Goal: Information Seeking & Learning: Learn about a topic

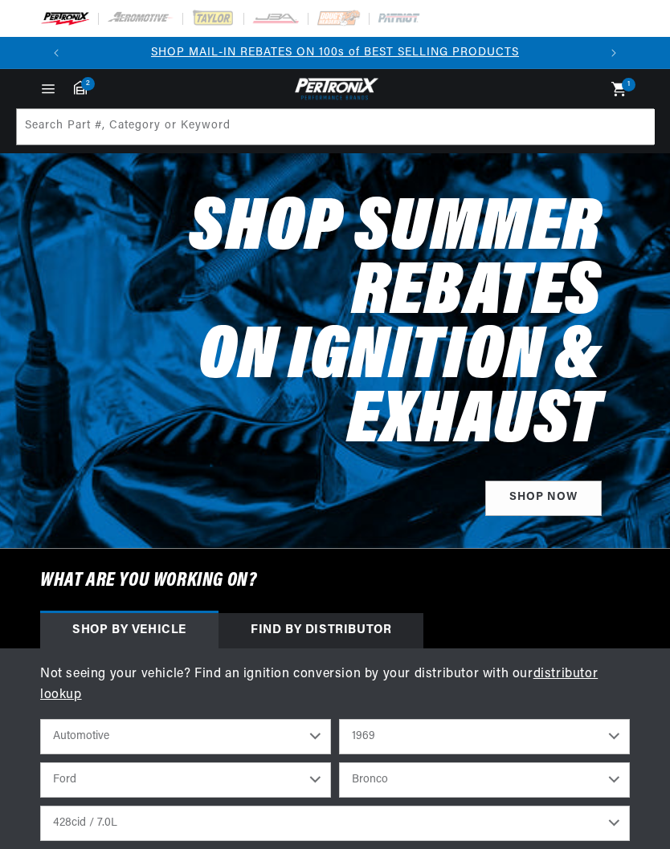
select select "1969"
select select "Ford"
select select "Torino"
select select "428cid-7.0L"
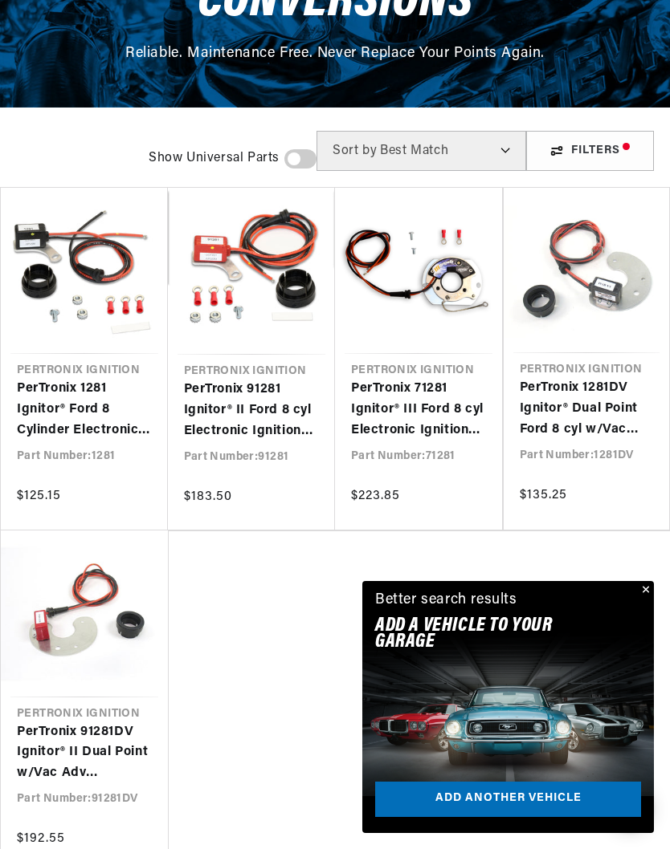
scroll to position [0, 525]
click at [644, 601] on button "Close" at bounding box center [643, 590] width 19 height 19
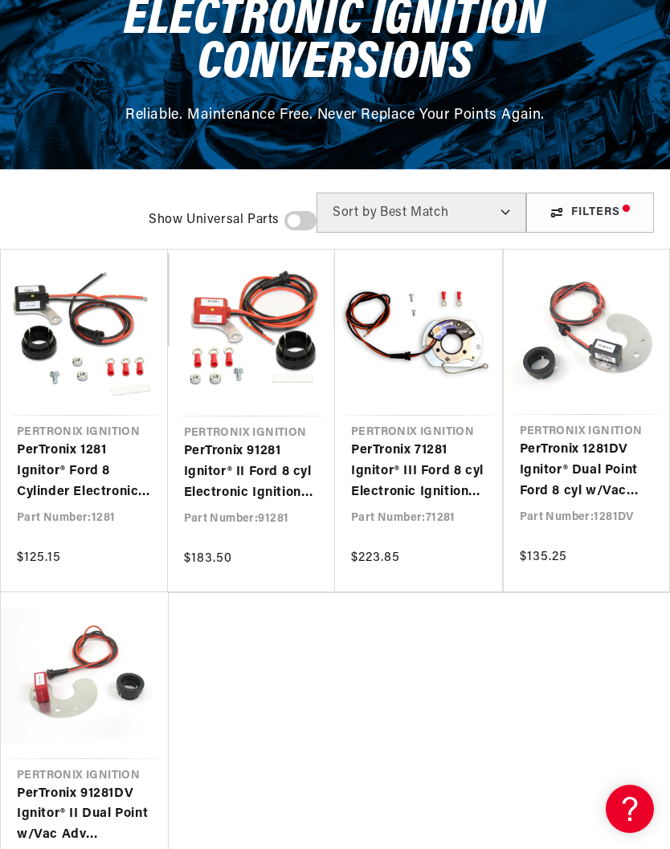
scroll to position [0, 0]
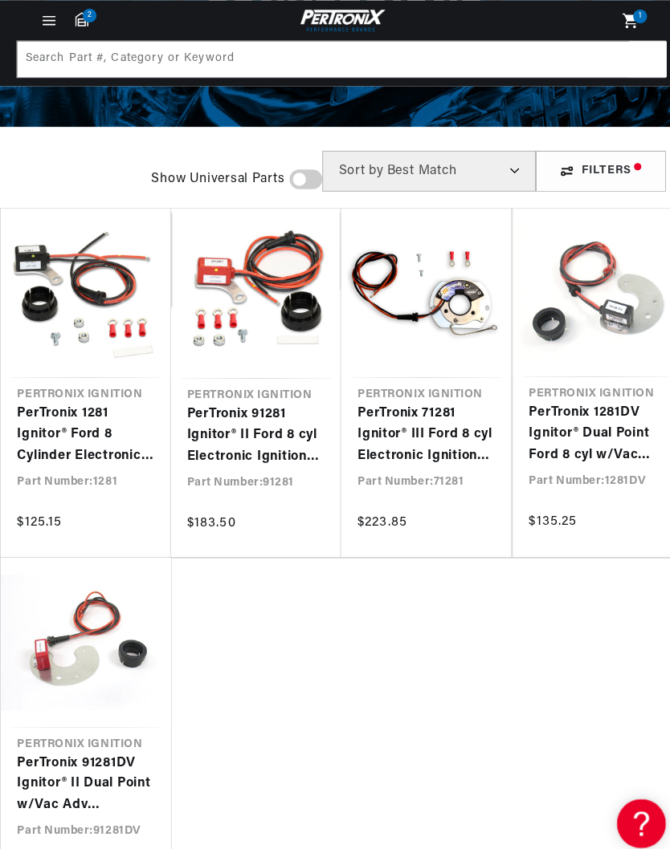
click at [462, 428] on link "PerTronix 71281 Ignitor® III Ford 8 cyl Electronic Ignition Conversion Kit" at bounding box center [418, 427] width 135 height 62
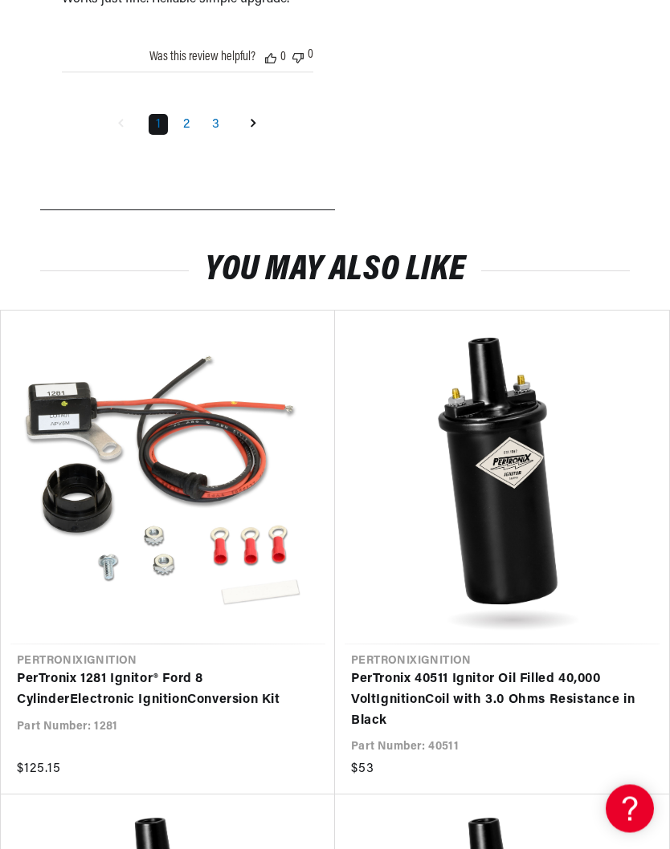
scroll to position [0, 356]
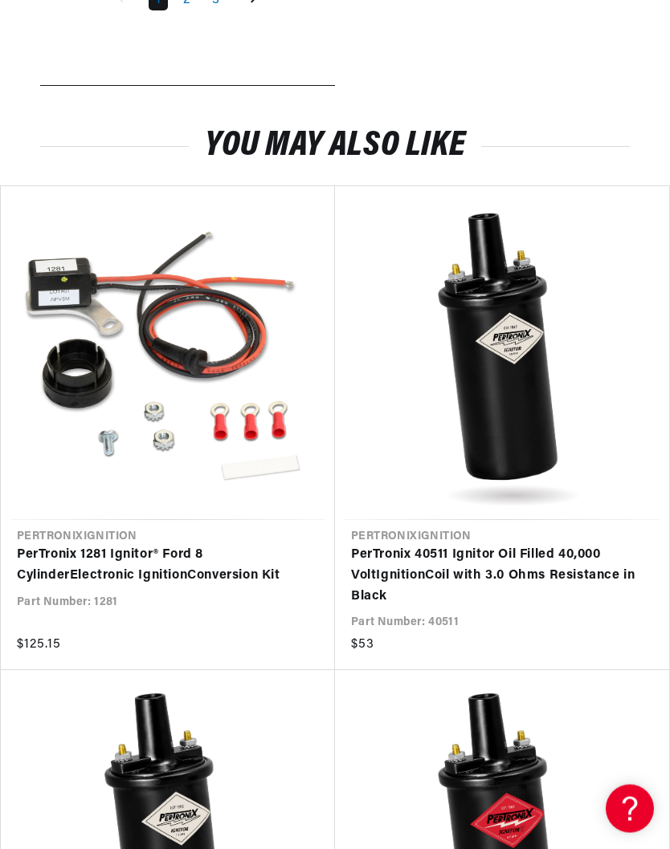
click at [214, 587] on link "PerTronix 1281 Ignitor® Ford 8 Cylinder Electronic Ignition Conversion Kit" at bounding box center [160, 566] width 286 height 41
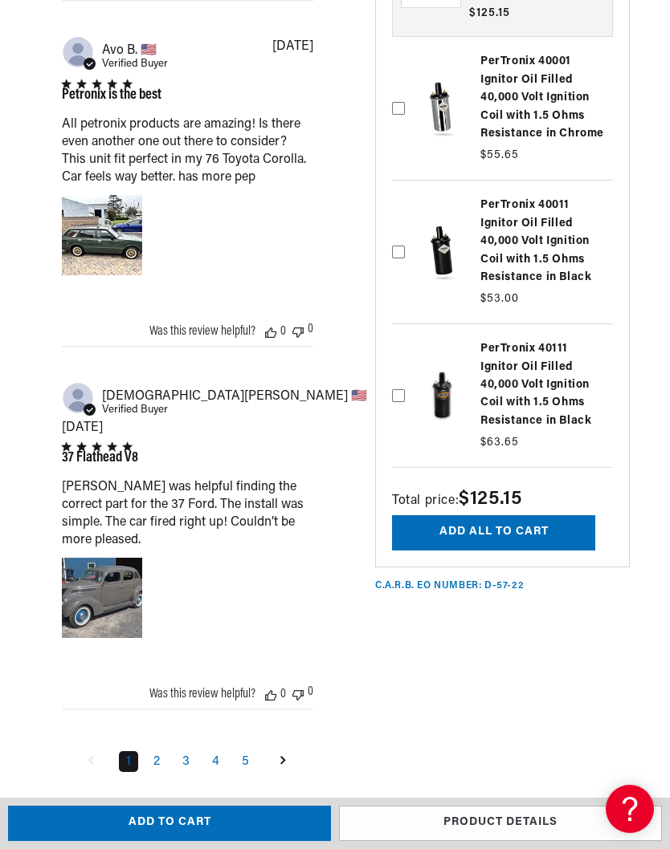
scroll to position [2256, 0]
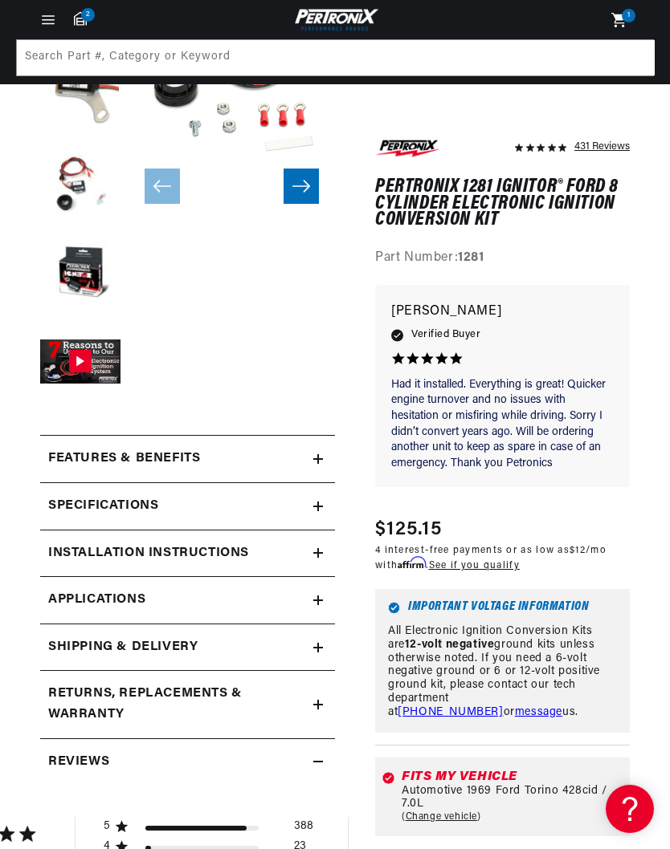
click at [319, 449] on summary "Features & Benefits" at bounding box center [187, 459] width 295 height 47
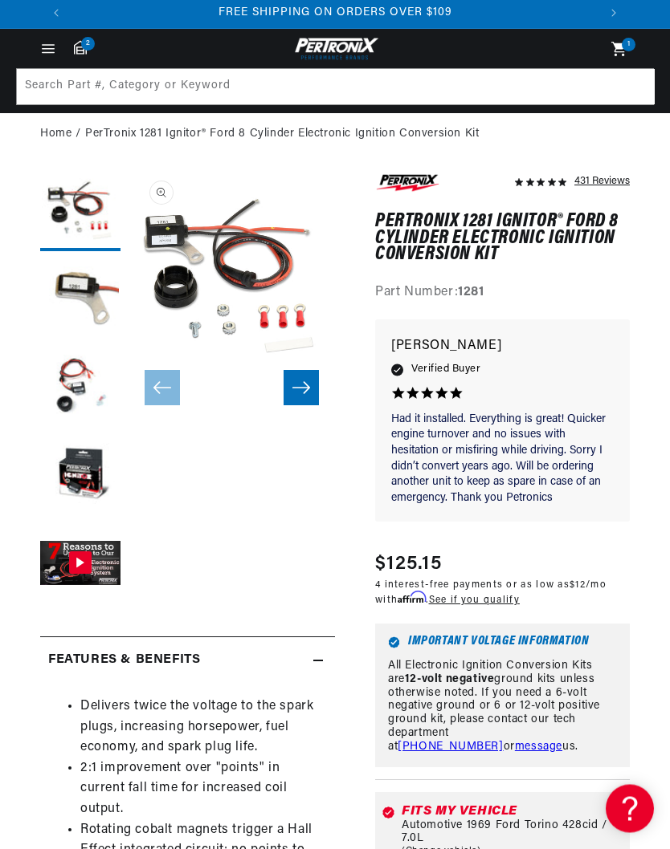
scroll to position [37, 0]
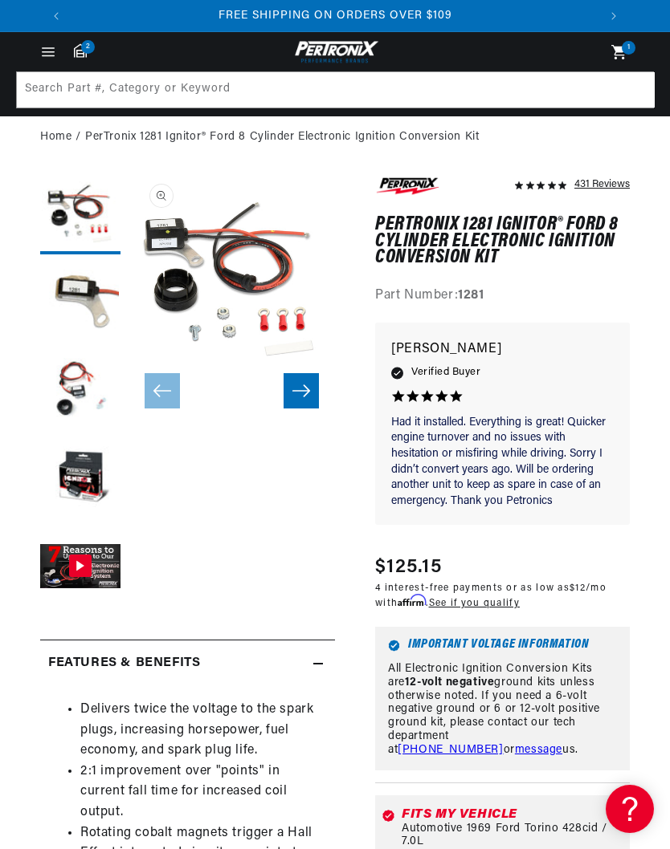
click at [104, 563] on button "Gallery Viewer" at bounding box center [80, 568] width 80 height 80
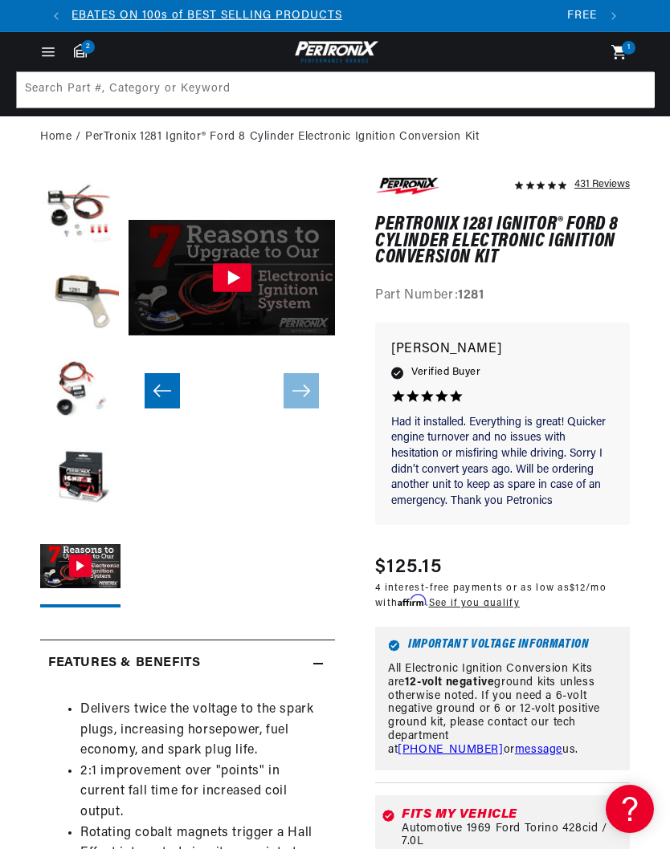
scroll to position [0, 0]
click at [238, 279] on icon "Gallery Viewer" at bounding box center [232, 277] width 39 height 29
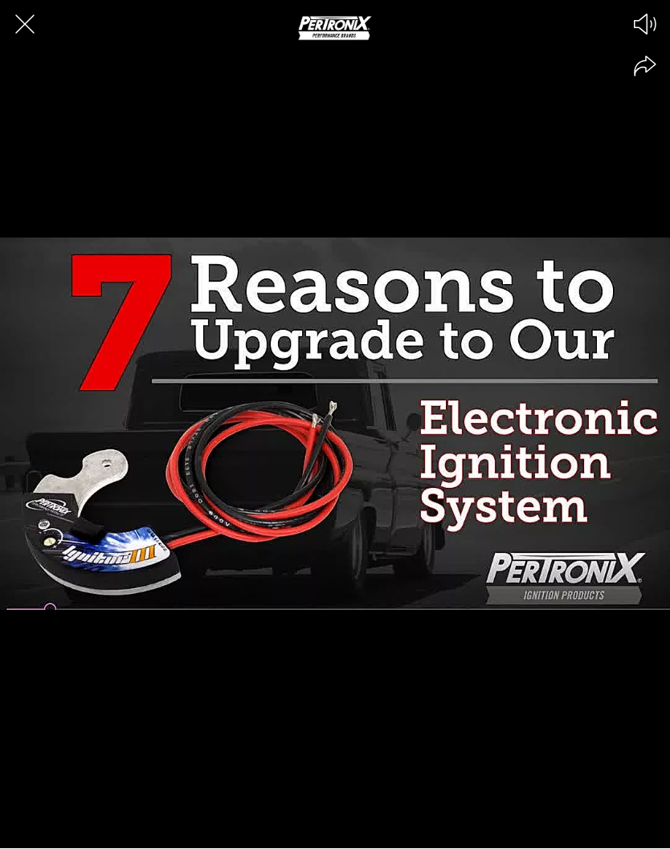
click at [620, 336] on div at bounding box center [335, 424] width 670 height 849
click at [34, 26] on icon "Close the video player" at bounding box center [24, 24] width 35 height 35
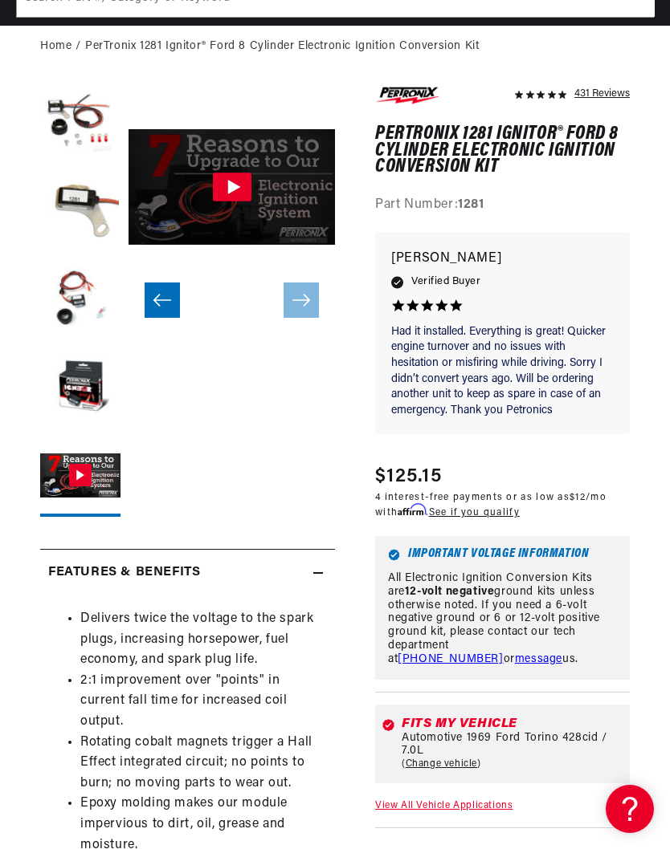
scroll to position [0, 525]
